Goal: Task Accomplishment & Management: Manage account settings

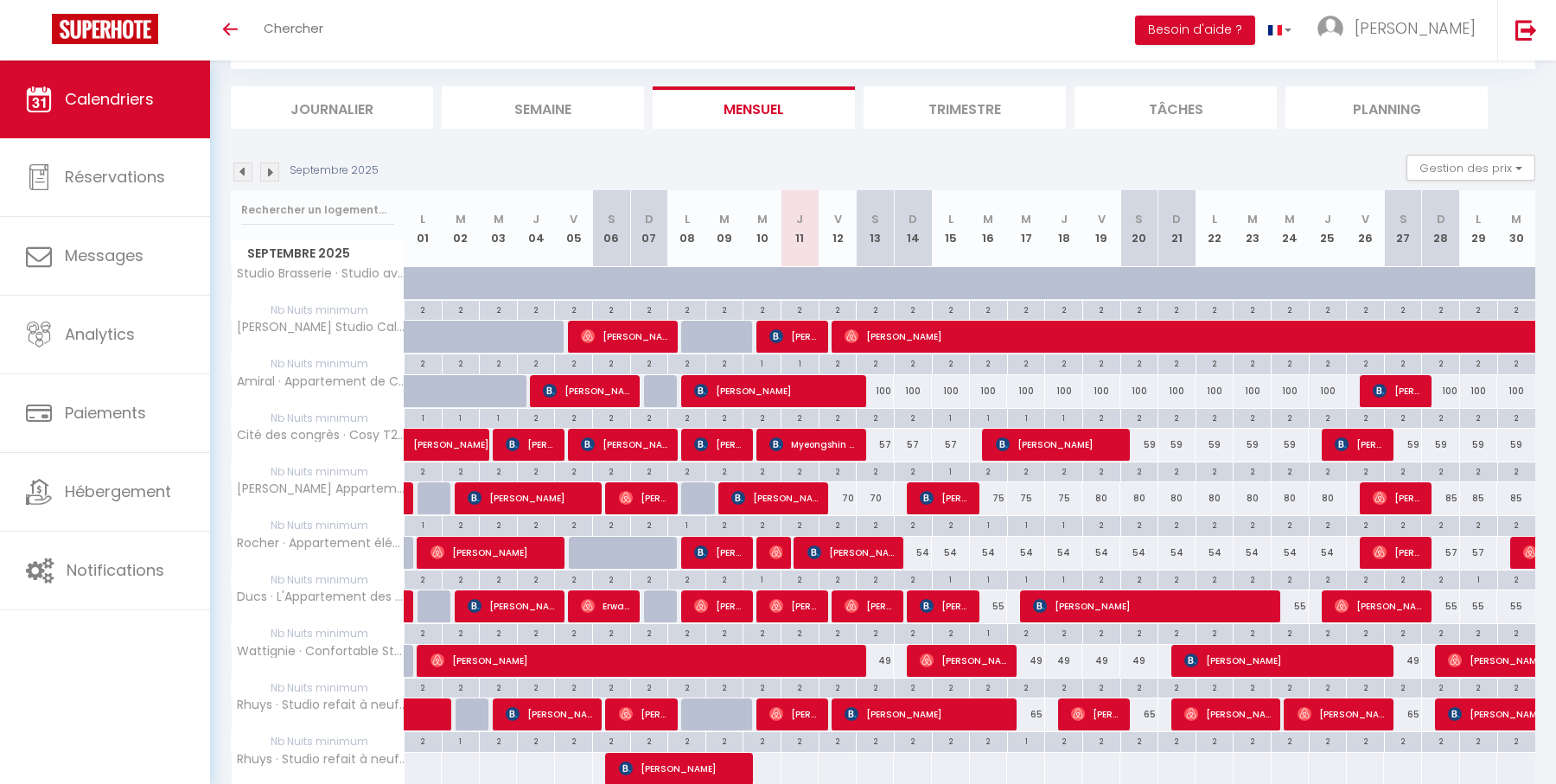
scroll to position [97, 0]
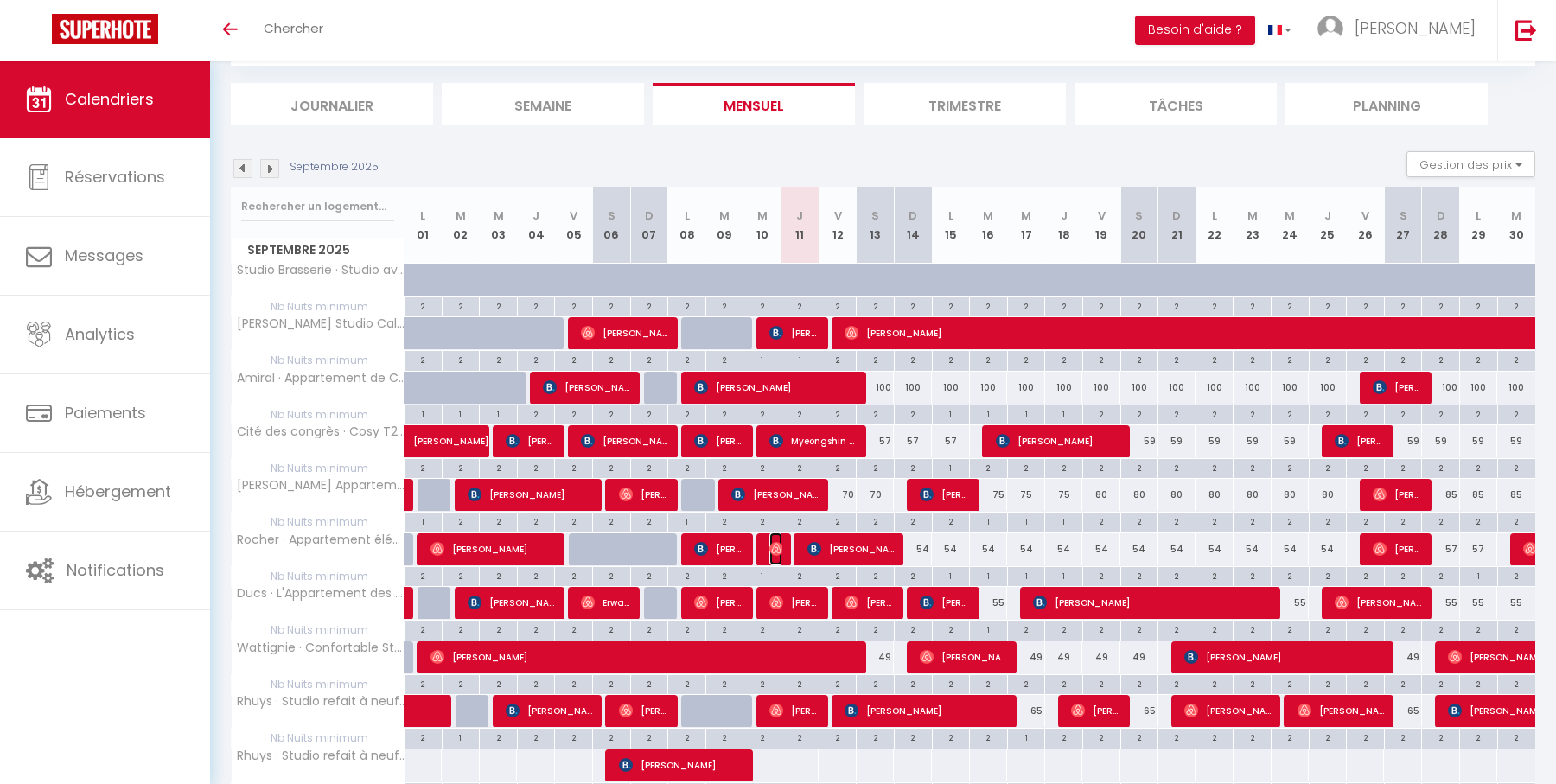
click at [778, 534] on span "[PERSON_NAME]" at bounding box center [776, 549] width 13 height 33
select select "OK"
select select "0"
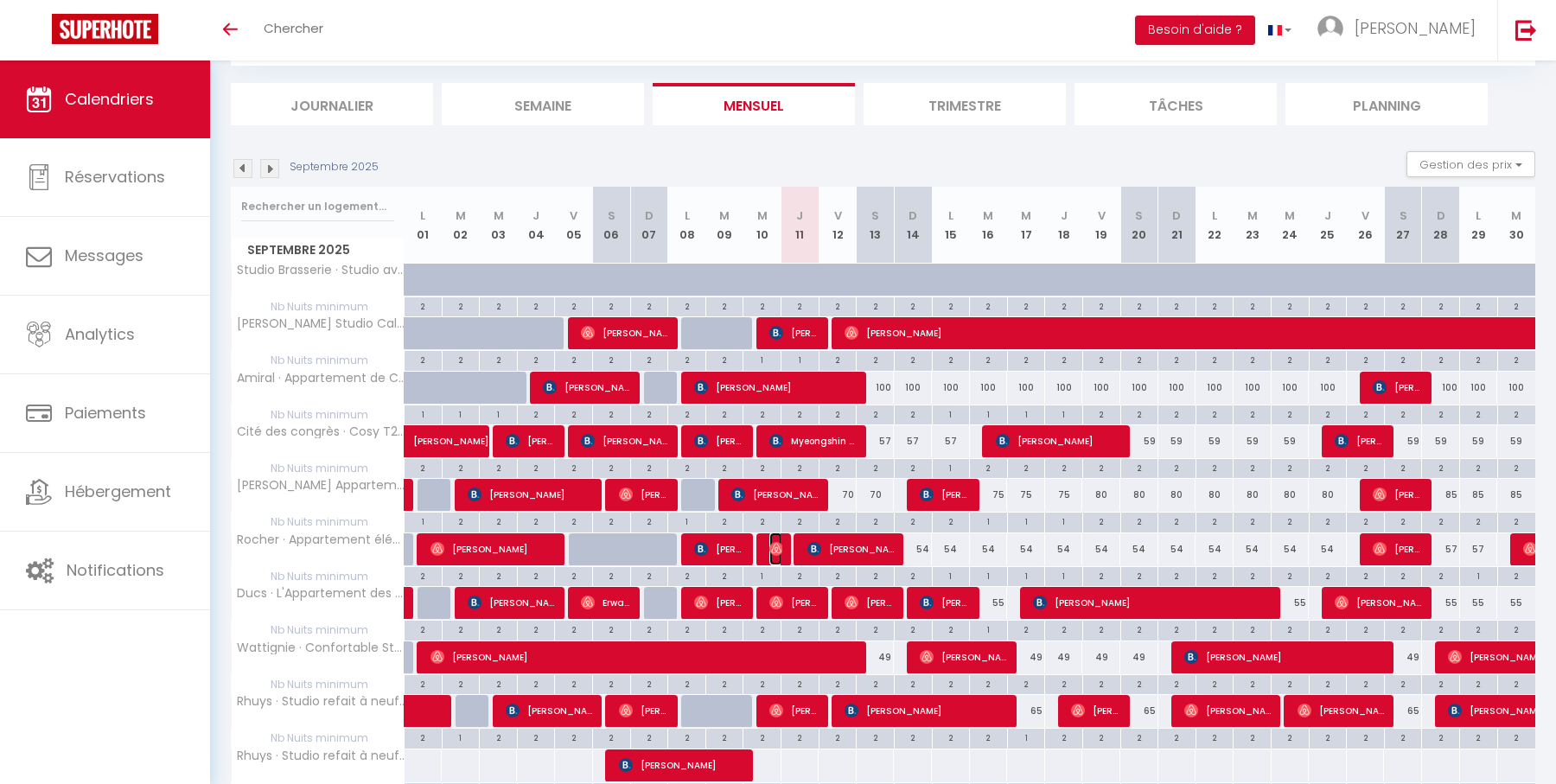
select select "1"
select select
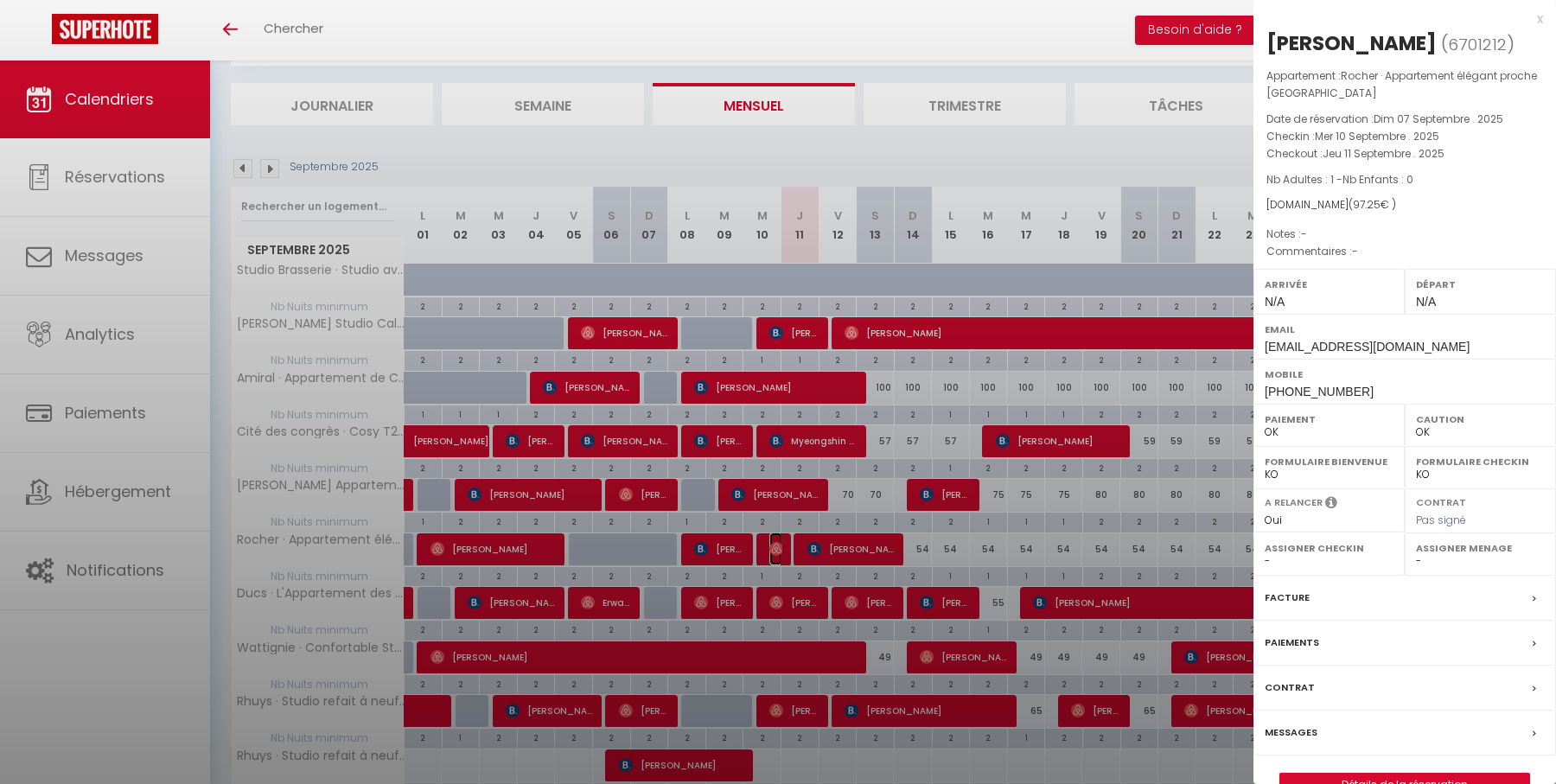
select select "28178"
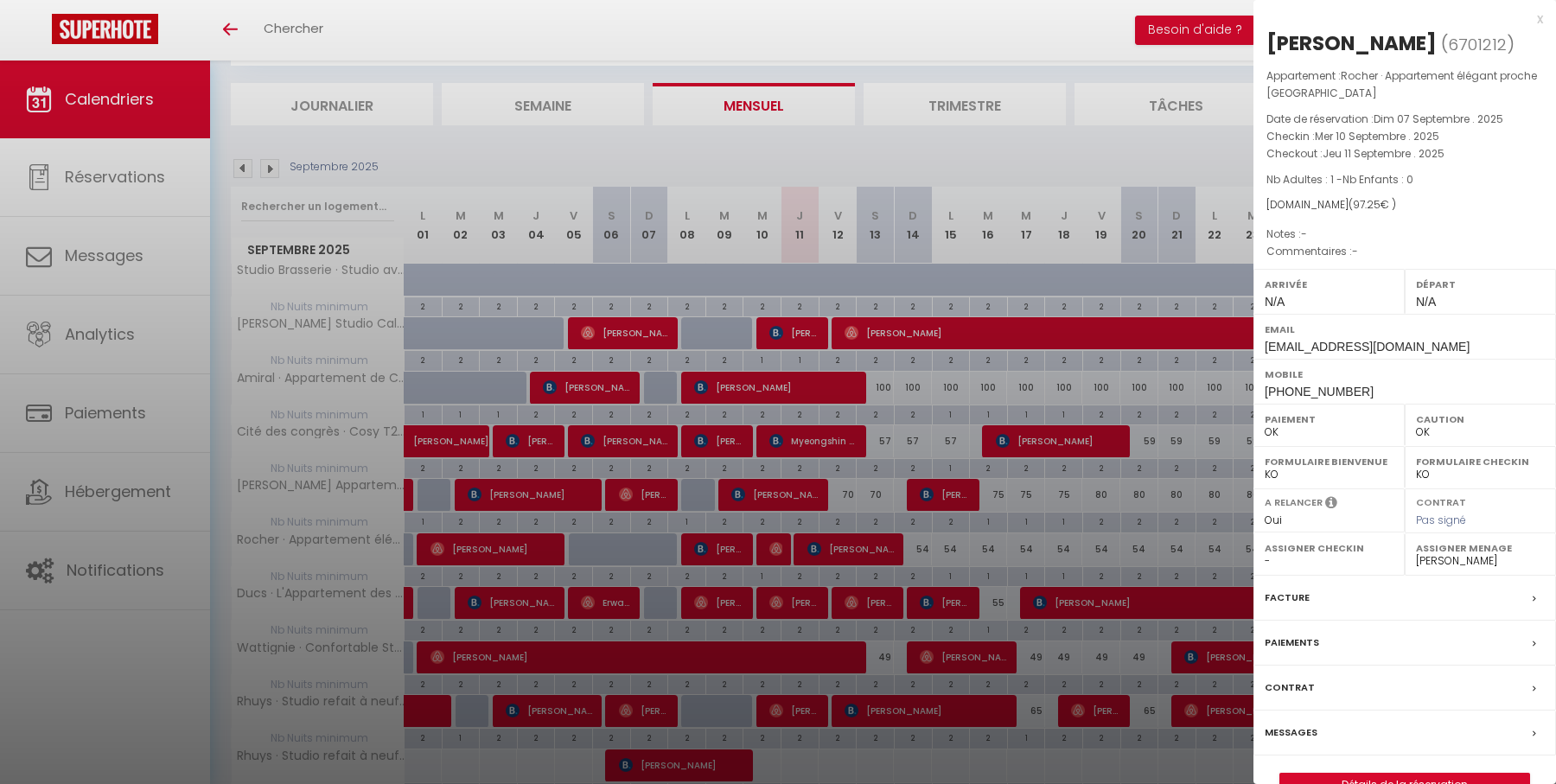
click at [1540, 19] on div "x" at bounding box center [1398, 18] width 290 height 20
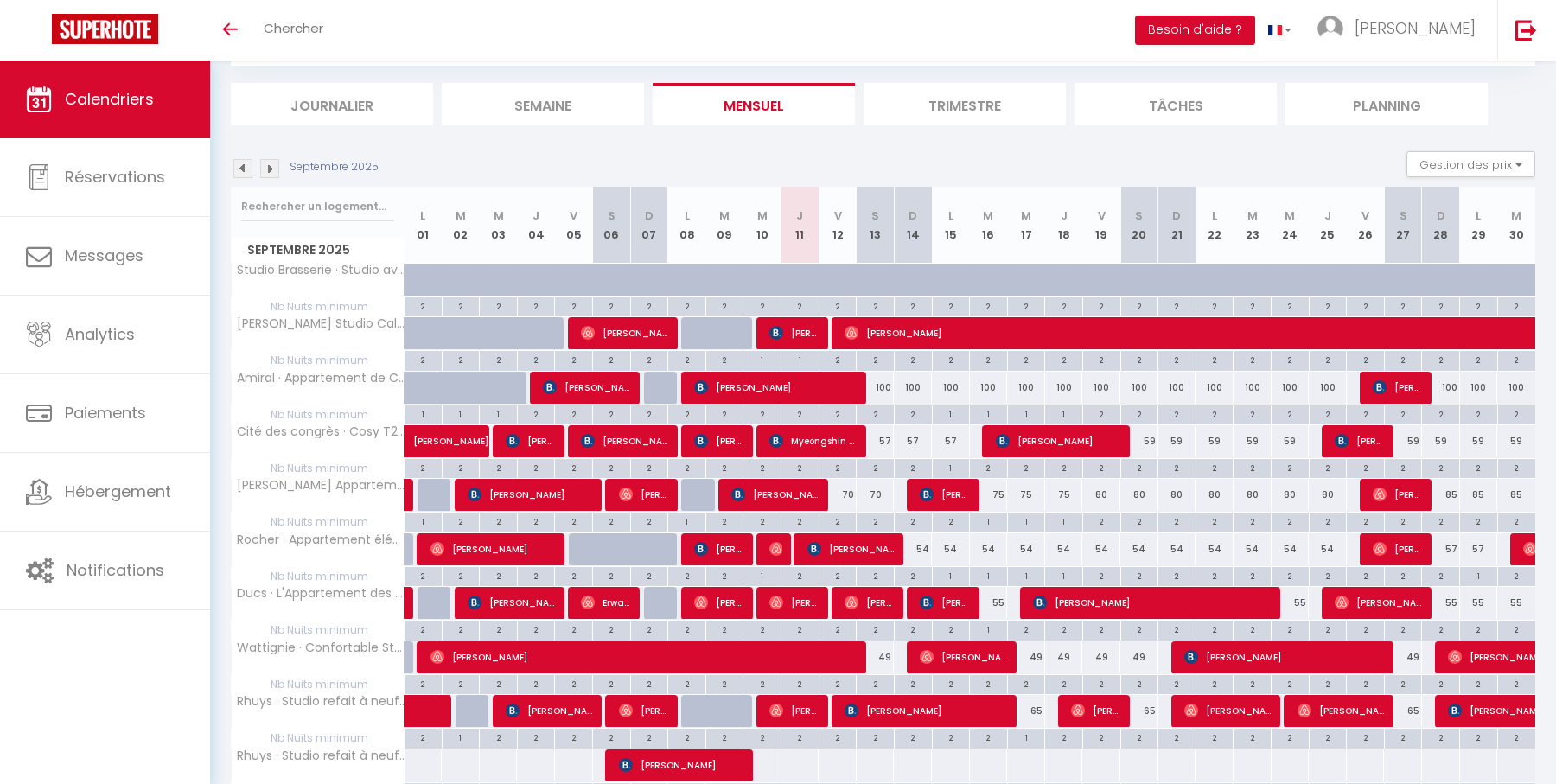
click at [270, 170] on img at bounding box center [270, 169] width 19 height 19
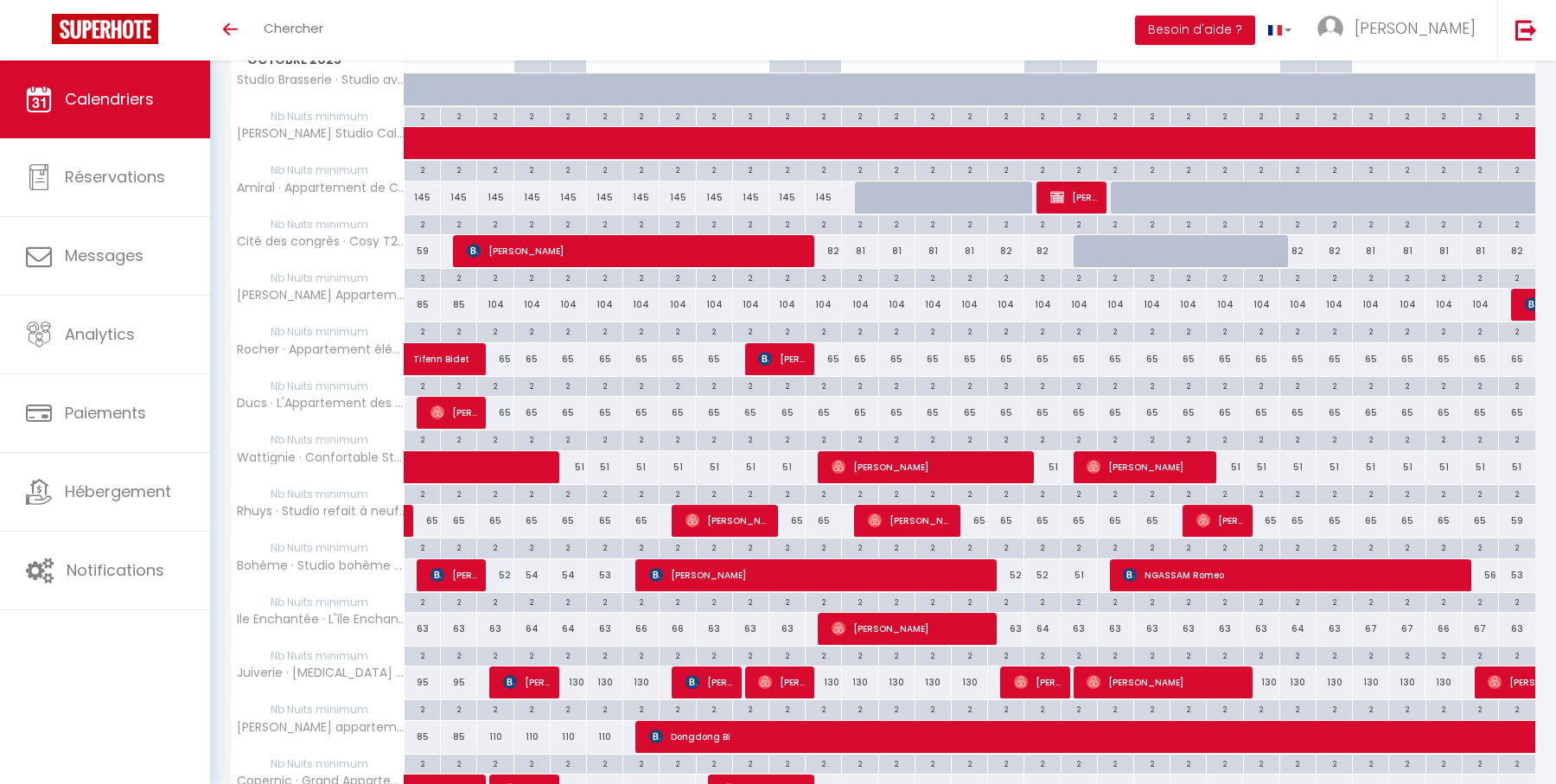
scroll to position [300, 0]
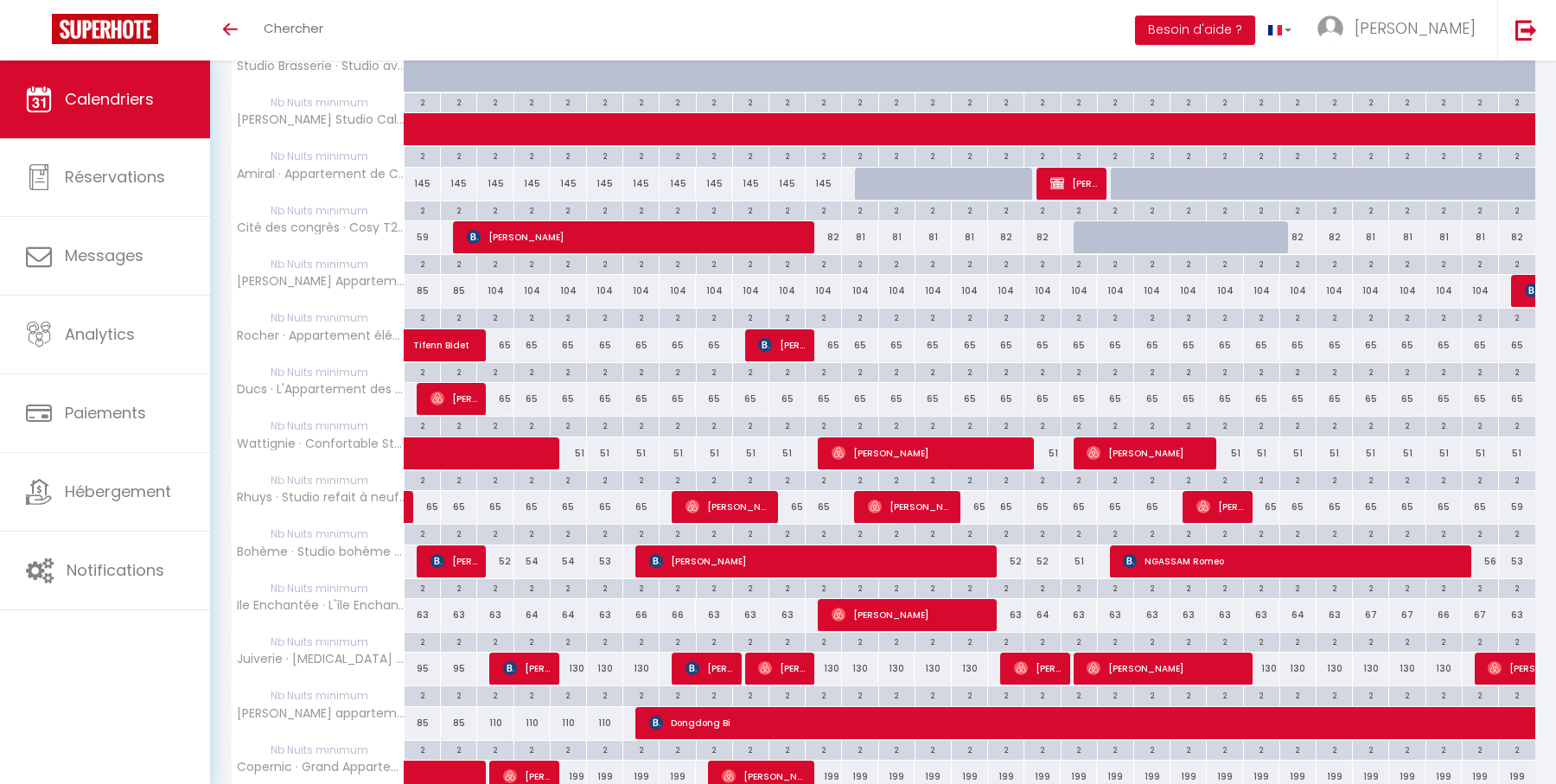
click at [602, 612] on div "63" at bounding box center [604, 614] width 36 height 32
type input "63"
type input "Lun 06 Octobre 2025"
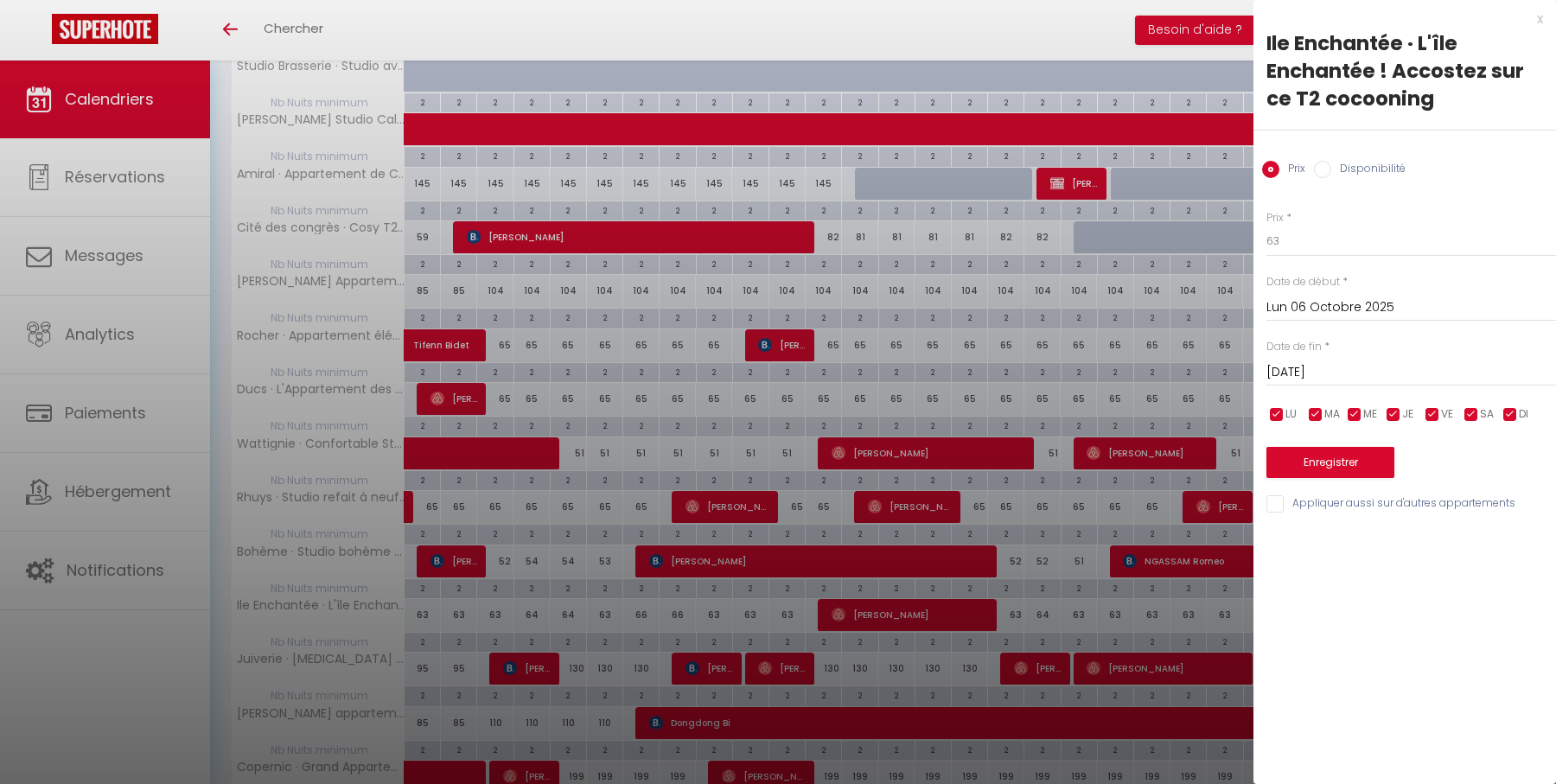
click at [1324, 366] on input "[DATE]" at bounding box center [1411, 372] width 290 height 22
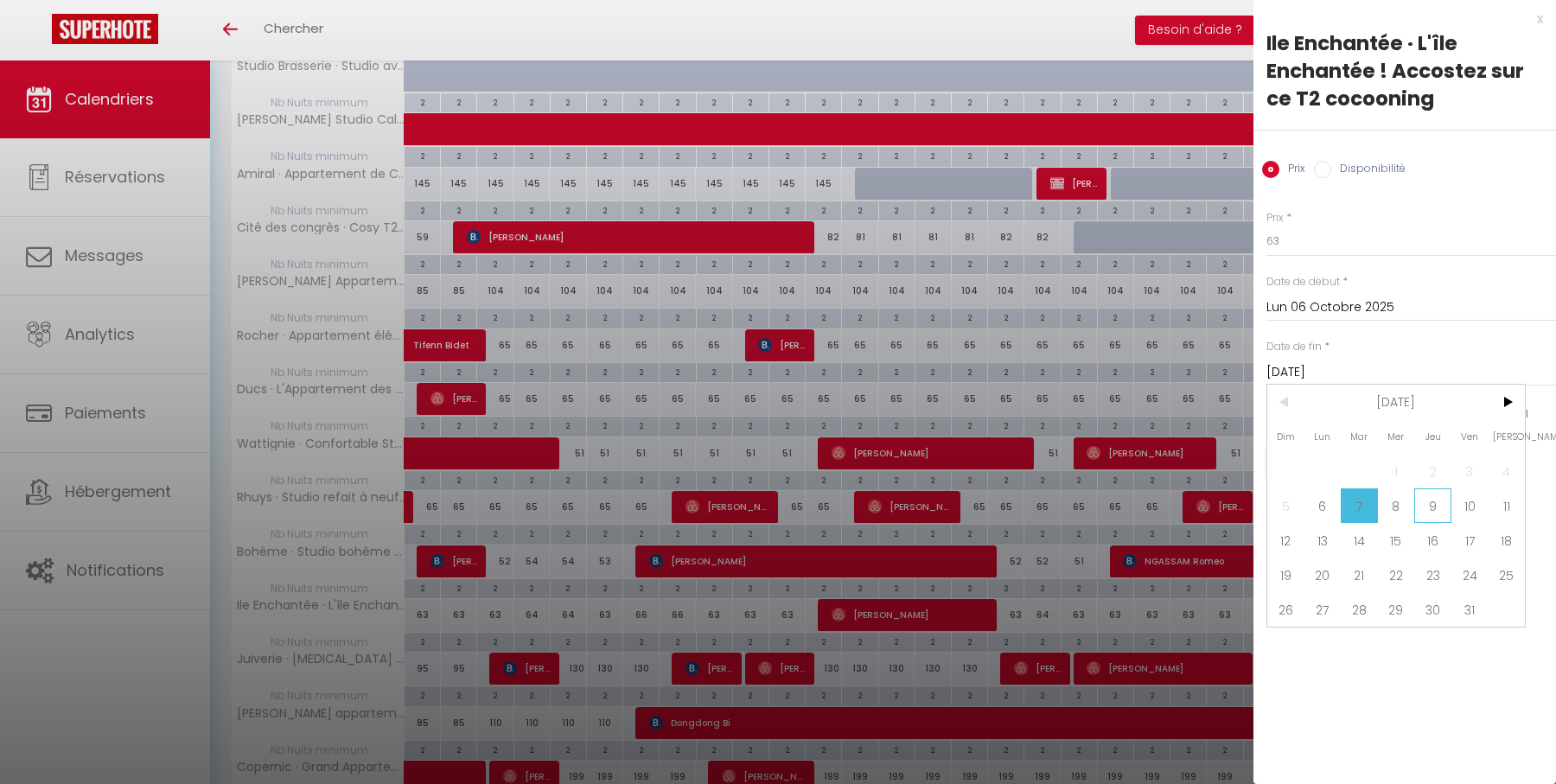
click at [1425, 501] on span "9" at bounding box center [1433, 506] width 37 height 35
type input "Jeu 09 Octobre 2025"
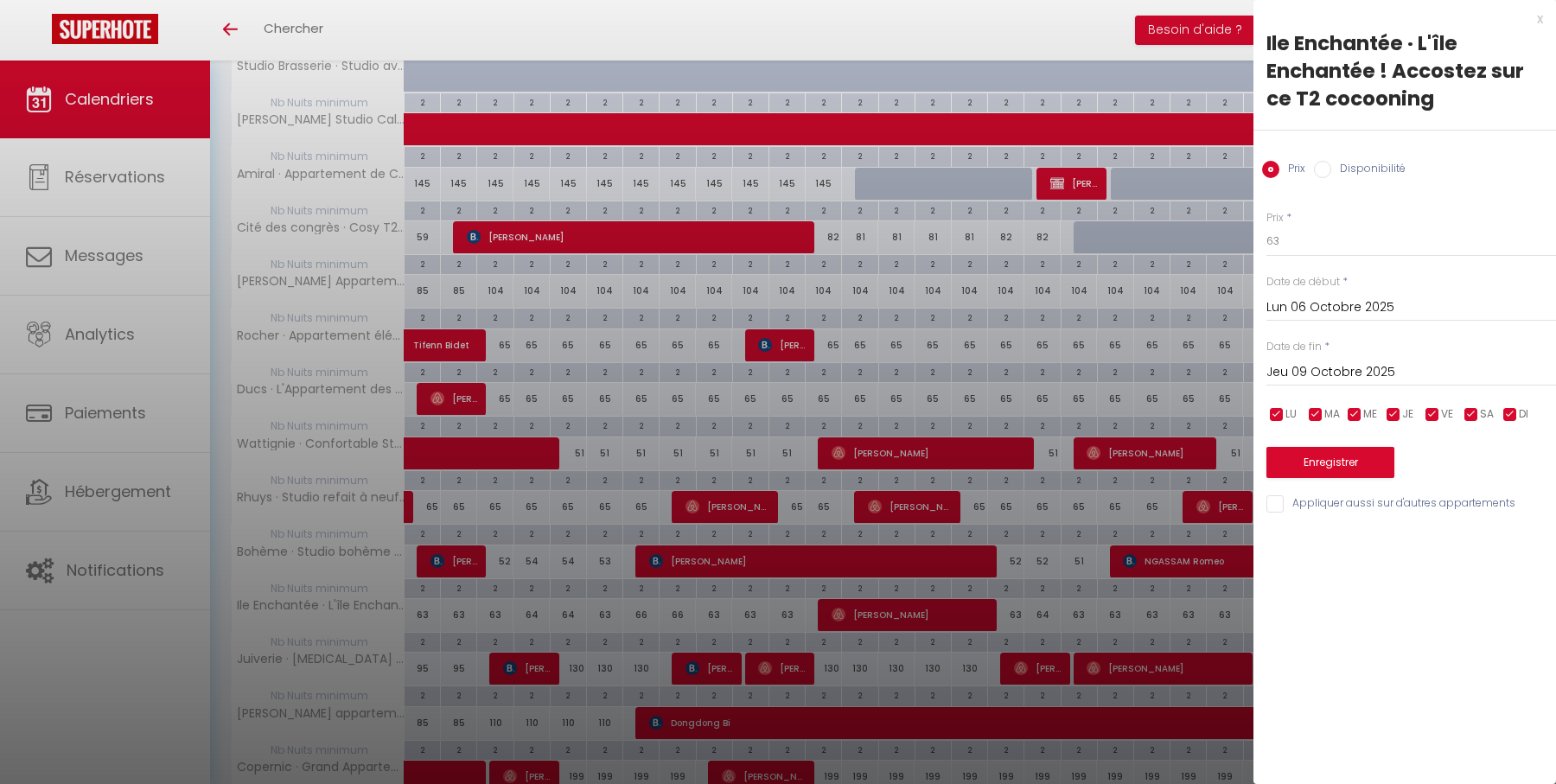
click at [1334, 165] on label "Disponibilité" at bounding box center [1368, 171] width 75 height 19
click at [1331, 165] on input "Disponibilité" at bounding box center [1322, 170] width 17 height 17
radio input "true"
radio input "false"
click at [1326, 247] on select "Disponible Indisponible" at bounding box center [1411, 242] width 290 height 33
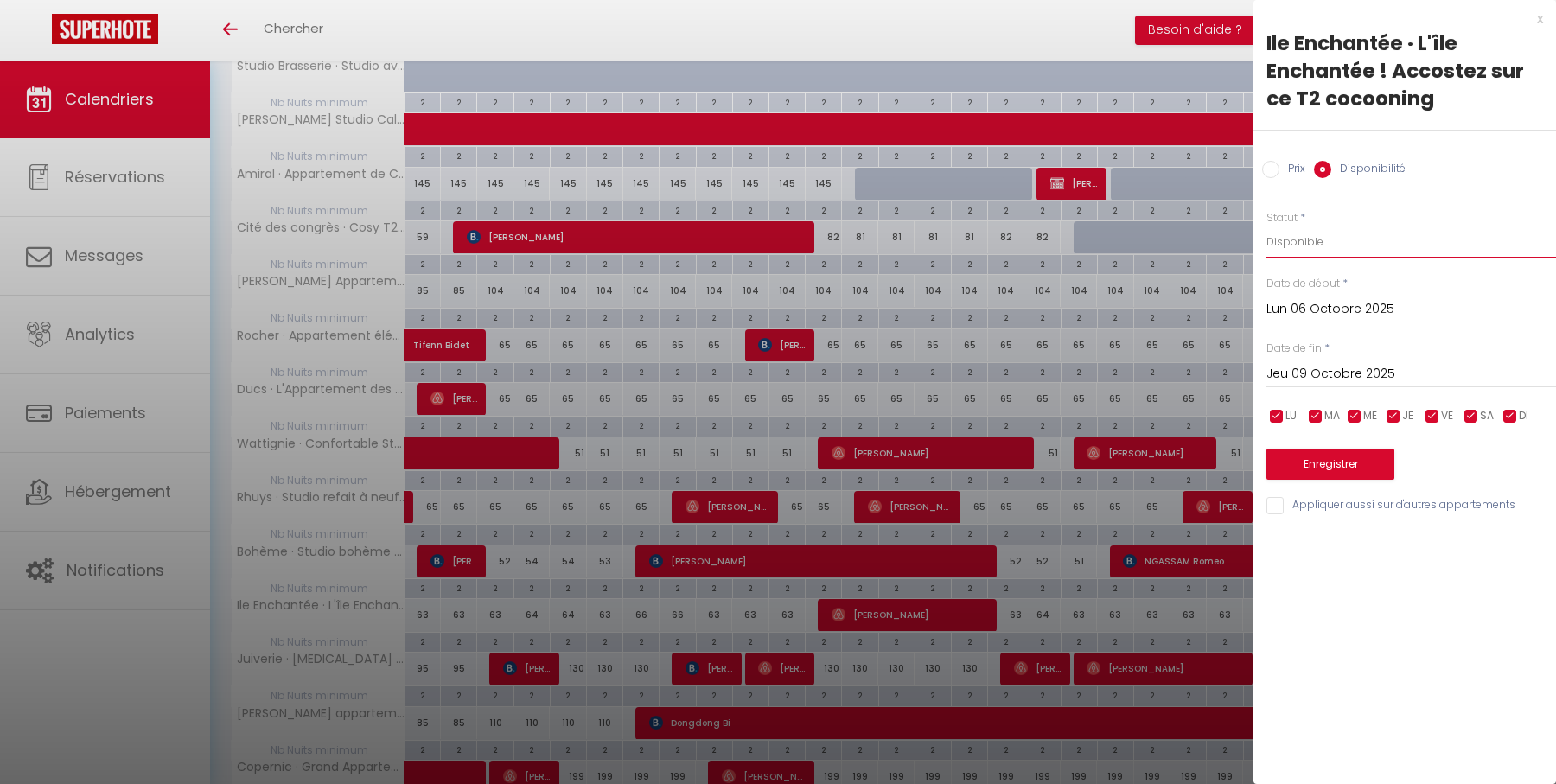
select select "0"
click at [1266, 226] on select "Disponible Indisponible" at bounding box center [1411, 242] width 290 height 33
click at [1323, 464] on button "Enregistrer" at bounding box center [1330, 464] width 128 height 31
